Goal: Browse casually

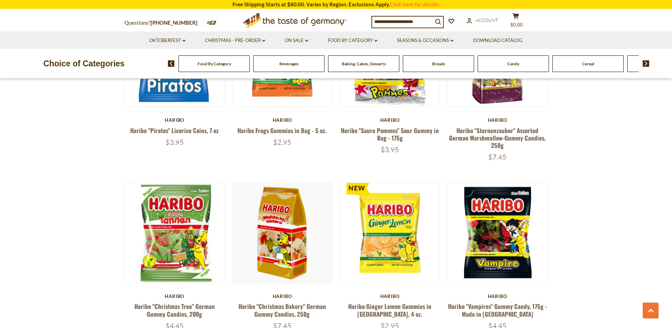
scroll to position [1447, 0]
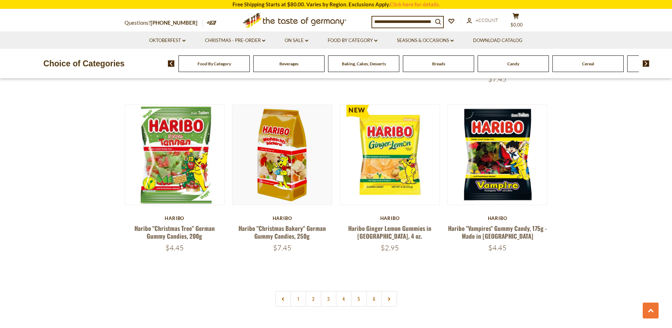
click at [311, 291] on link "2" at bounding box center [314, 299] width 16 height 16
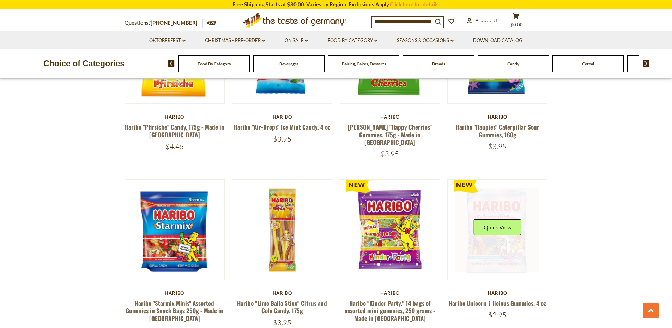
scroll to position [670, 0]
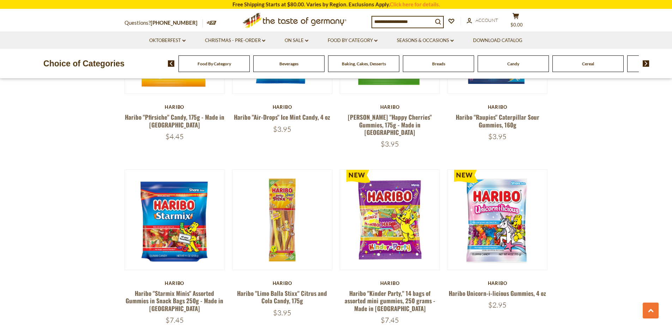
drag, startPoint x: 391, startPoint y: 205, endPoint x: 569, endPoint y: 208, distance: 178.2
click at [650, 191] on section "**********" at bounding box center [336, 277] width 672 height 1730
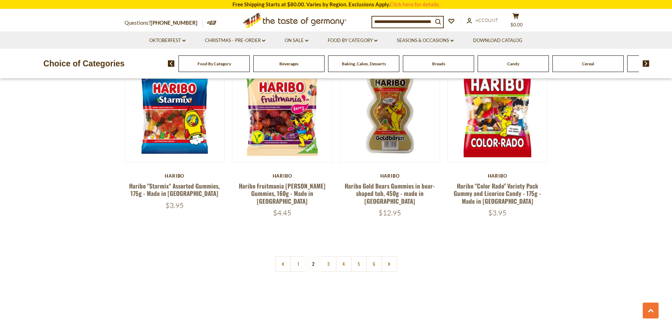
scroll to position [1482, 0]
click at [333, 255] on link "3" at bounding box center [329, 263] width 16 height 16
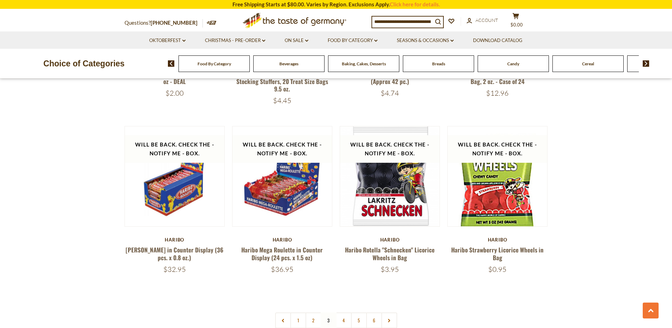
scroll to position [1487, 0]
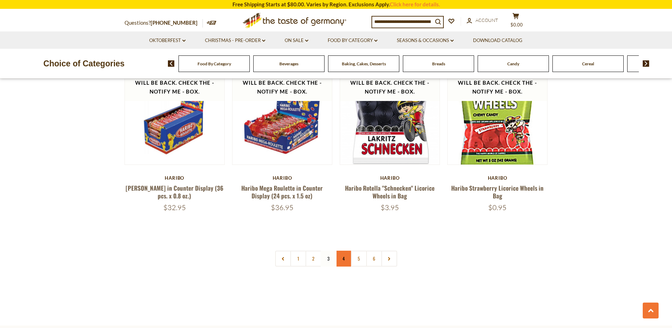
click at [347, 251] on link "4" at bounding box center [344, 259] width 16 height 16
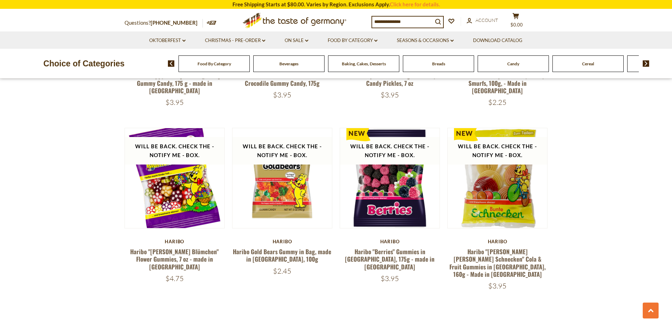
scroll to position [1416, 0]
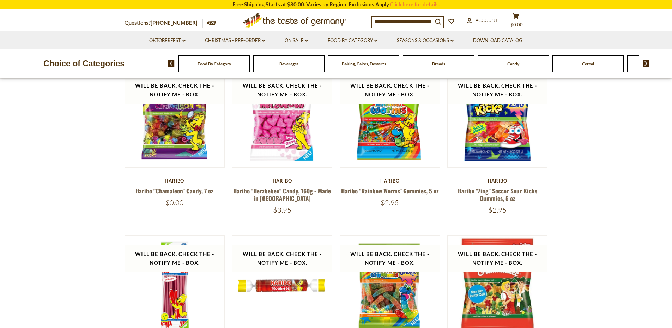
scroll to position [247, 0]
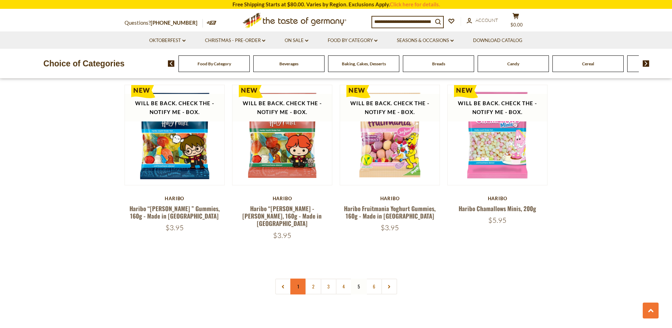
click at [296, 278] on link "1" at bounding box center [298, 286] width 16 height 16
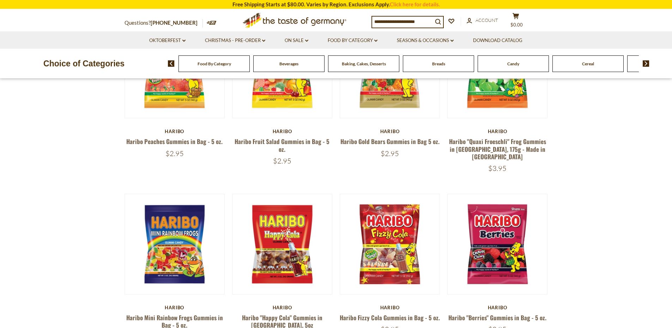
scroll to position [111, 0]
